Goal: Information Seeking & Learning: Check status

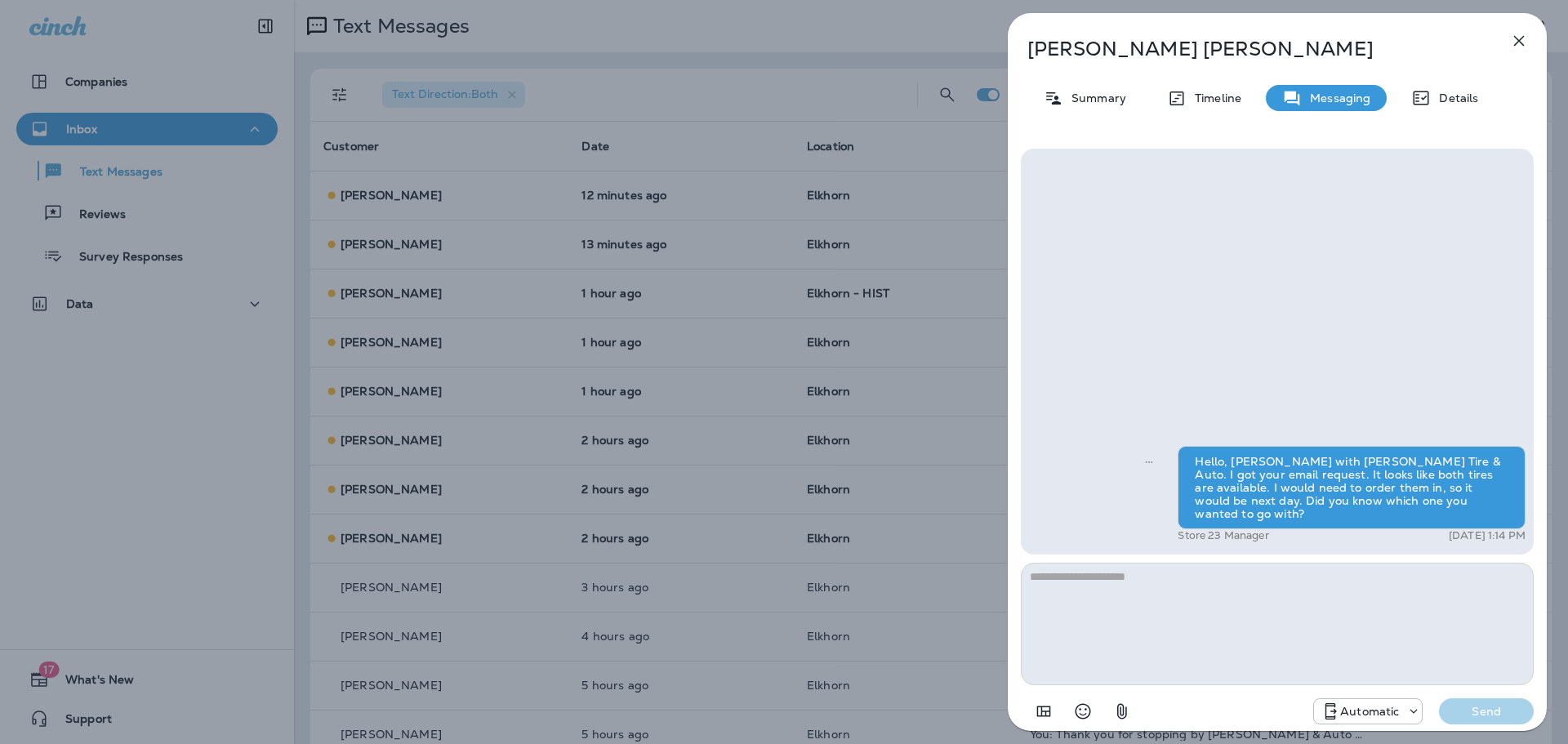
click at [635, 397] on div "[PERSON_NAME] Summary Timeline Messaging Details Hello, [PERSON_NAME] with [PER…" at bounding box center [784, 372] width 1568 height 744
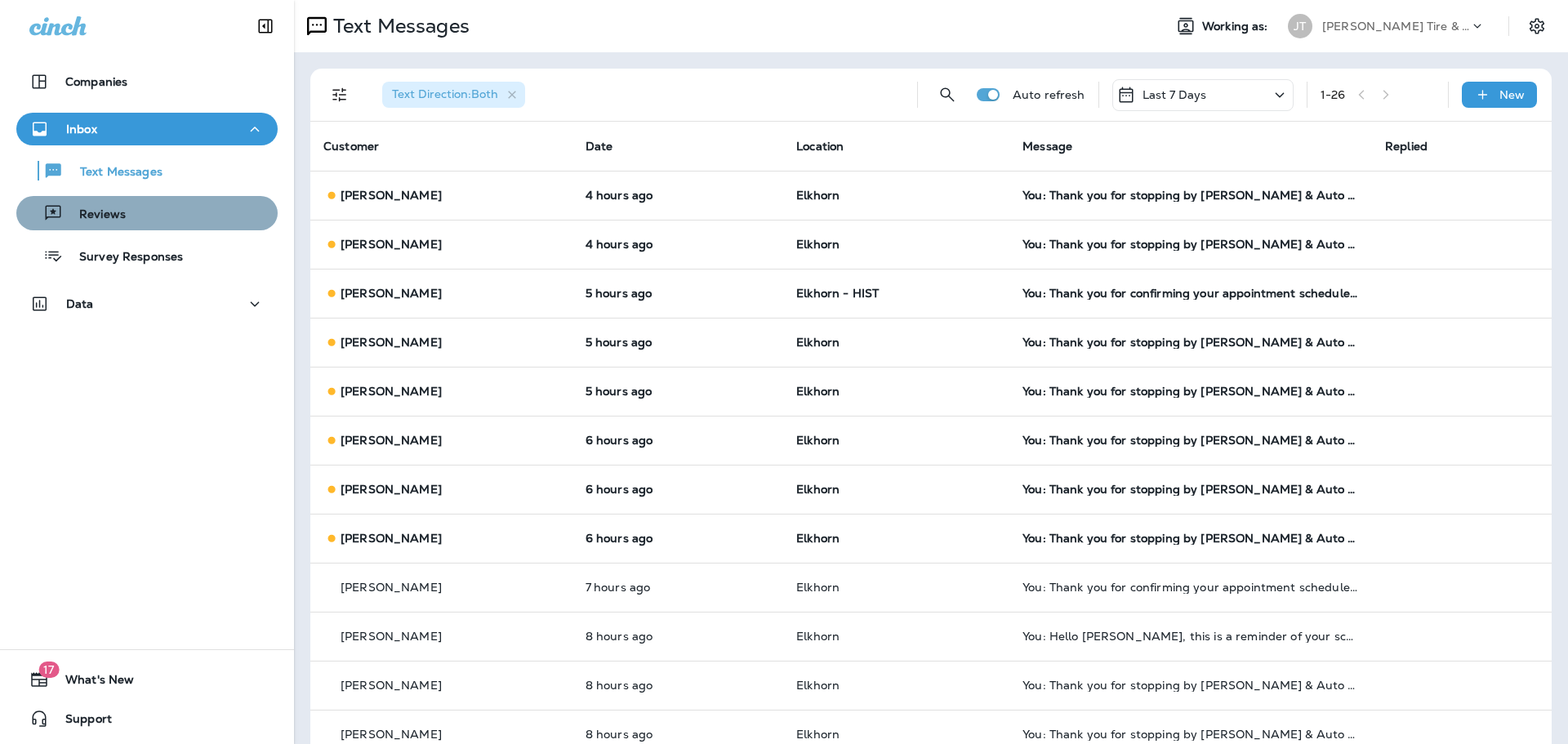
click at [231, 214] on div "Reviews" at bounding box center [147, 213] width 249 height 25
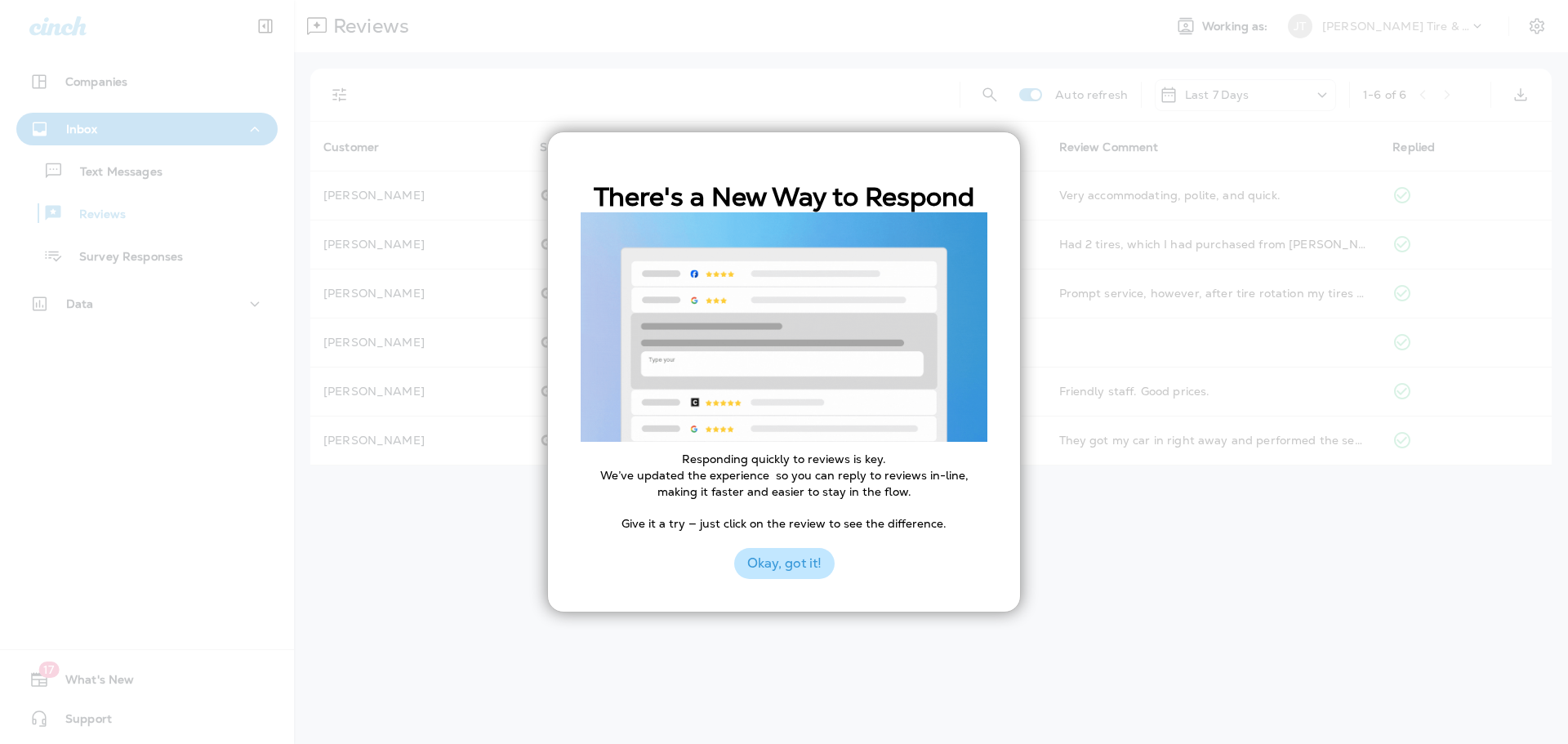
click at [775, 566] on button "Okay, got it!" at bounding box center [784, 564] width 101 height 31
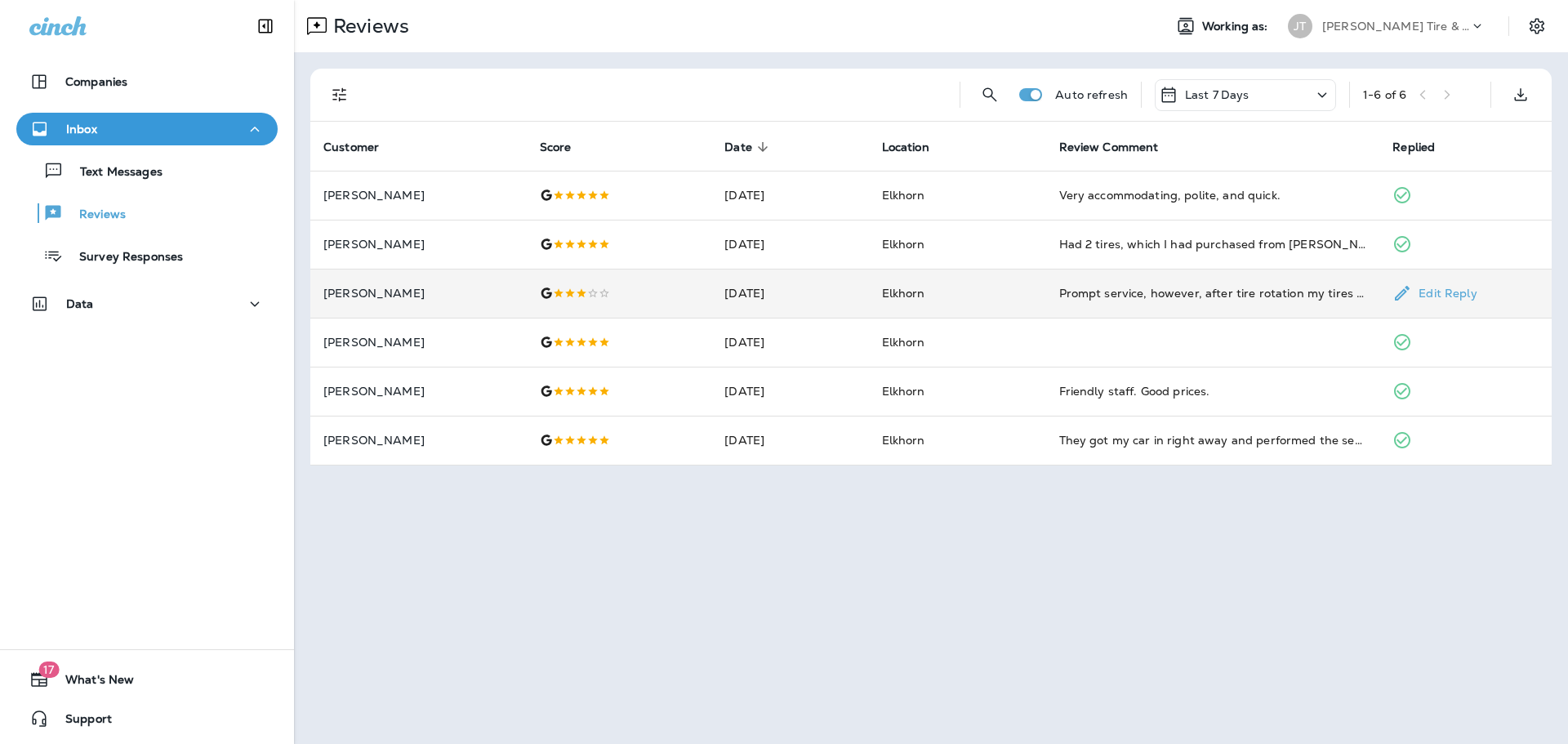
click at [663, 287] on div at bounding box center [619, 293] width 159 height 13
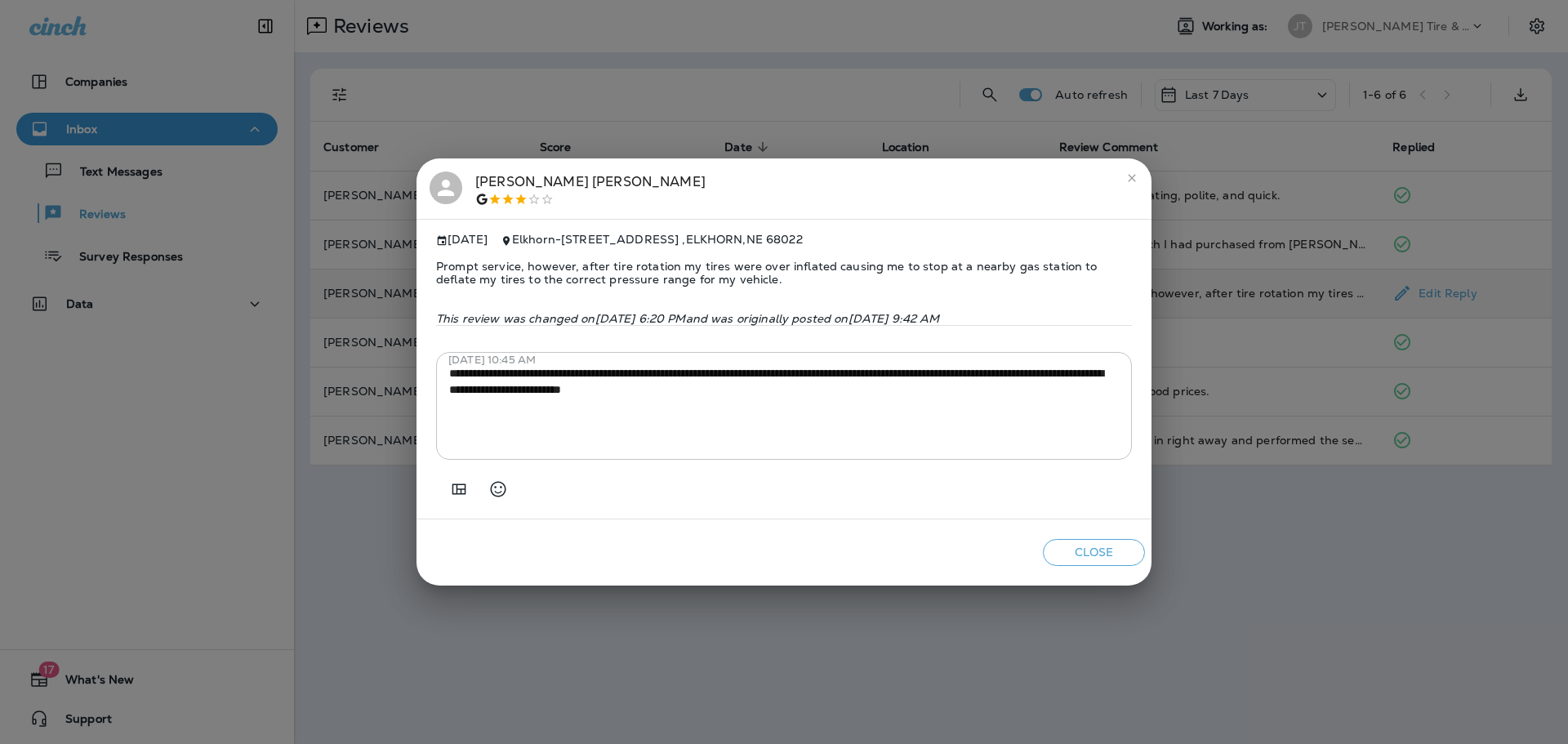
click at [1136, 178] on icon "close" at bounding box center [1132, 178] width 13 height 13
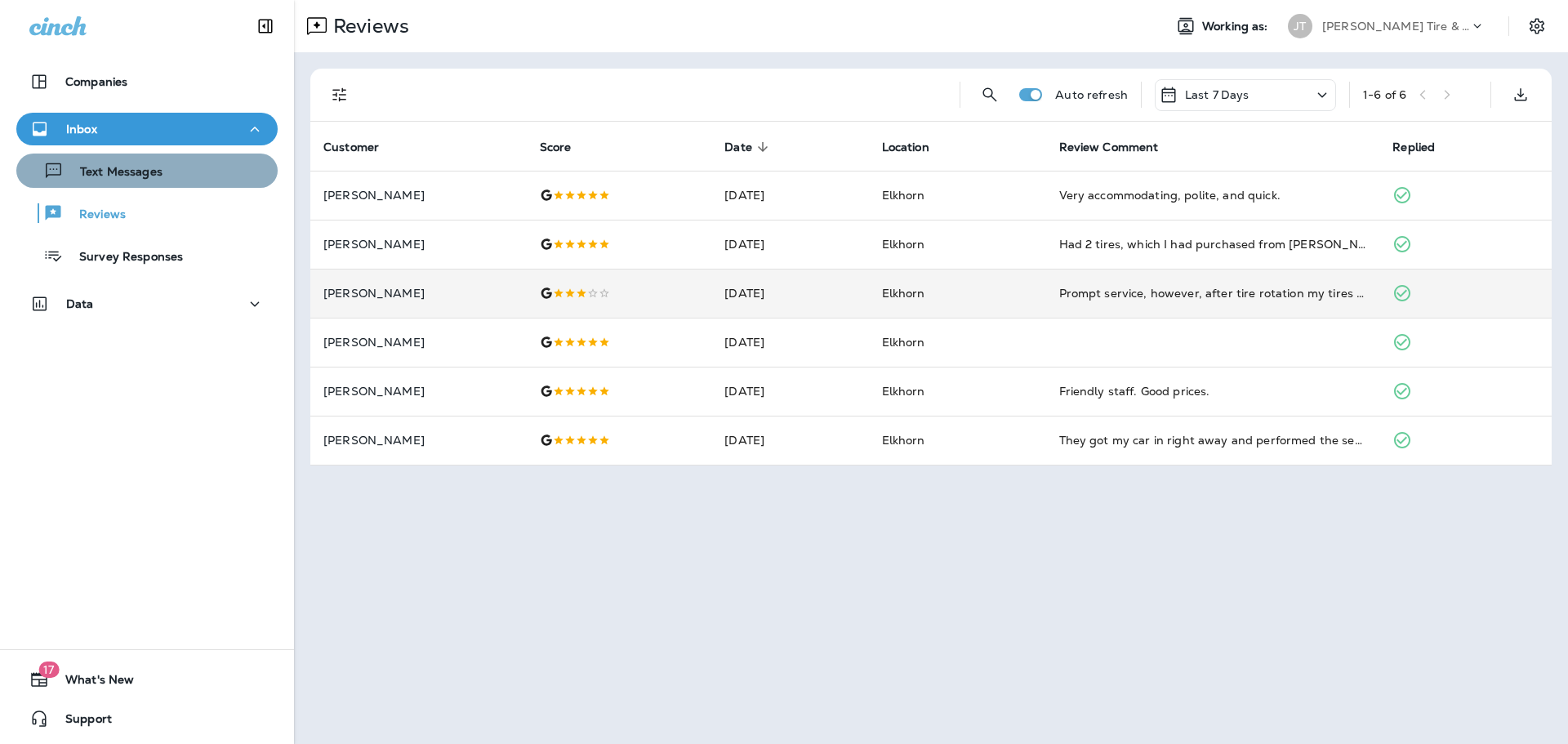
click at [194, 180] on div "Text Messages" at bounding box center [147, 171] width 249 height 25
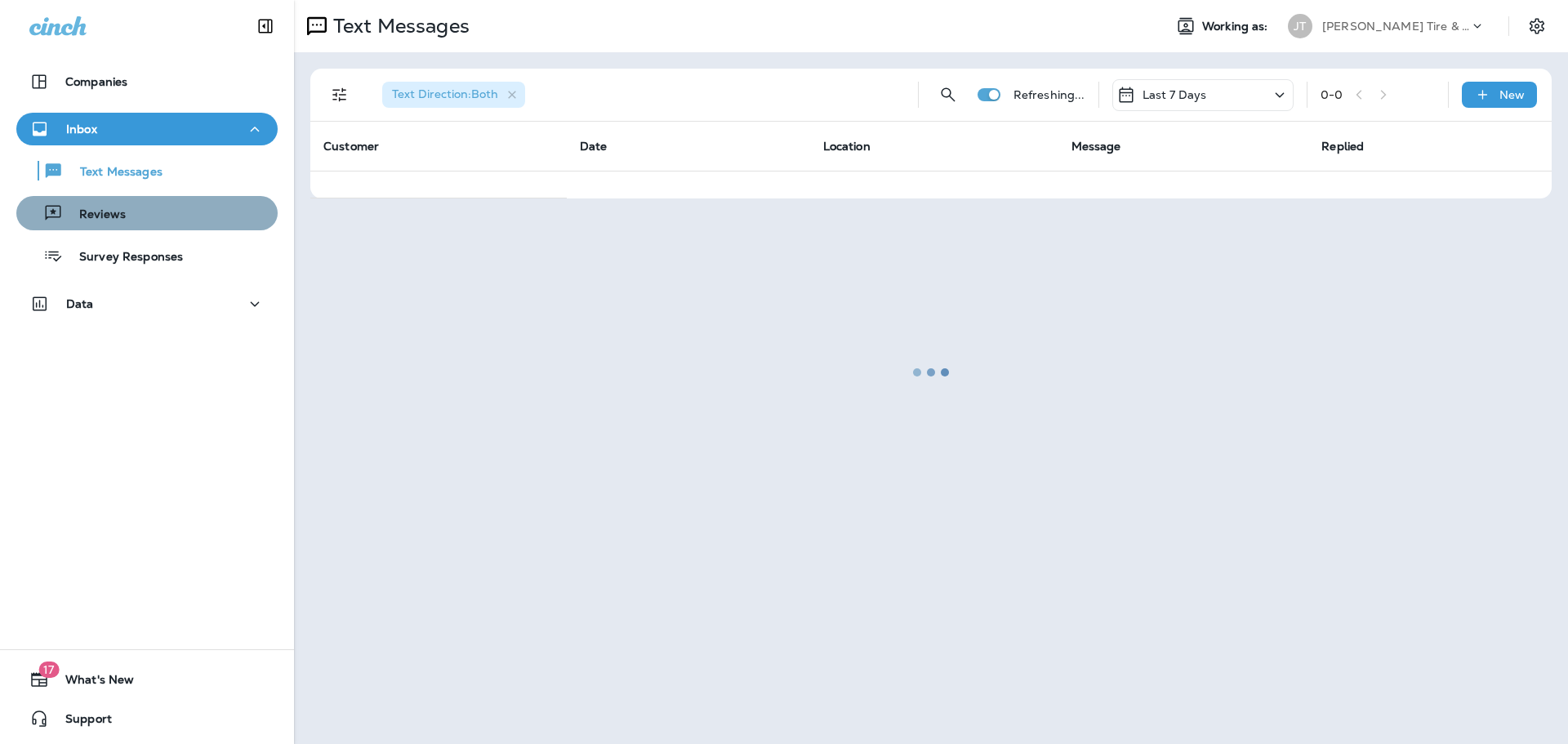
click at [166, 220] on div "Reviews" at bounding box center [147, 213] width 249 height 25
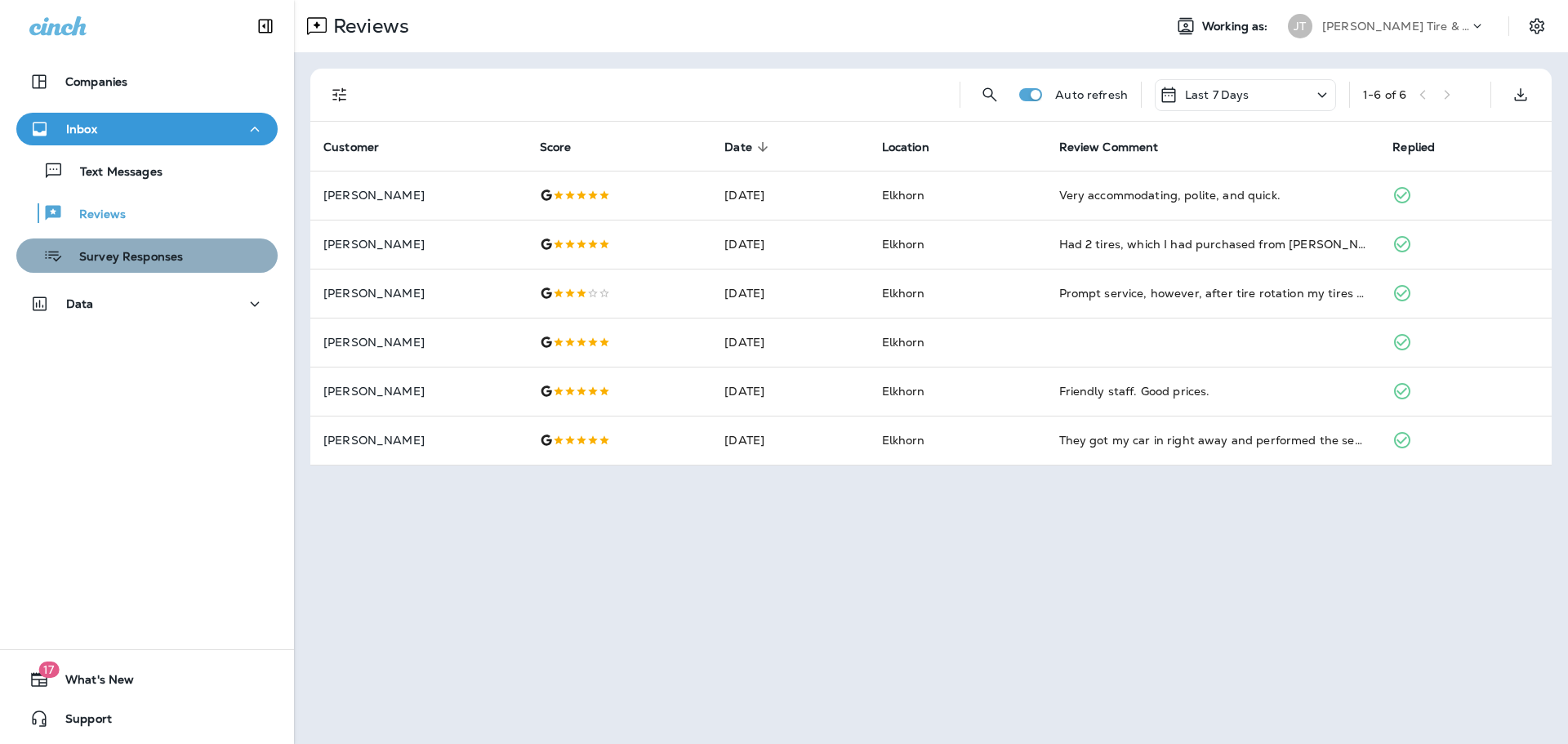
click at [163, 250] on p "Survey Responses" at bounding box center [122, 258] width 120 height 16
